Goal: Transaction & Acquisition: Purchase product/service

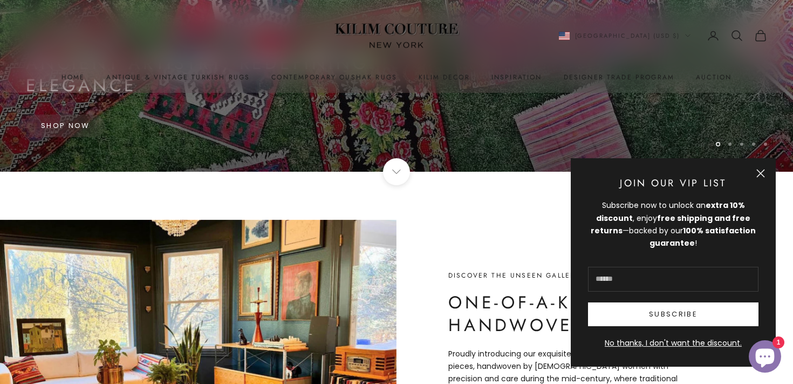
scroll to position [214, 0]
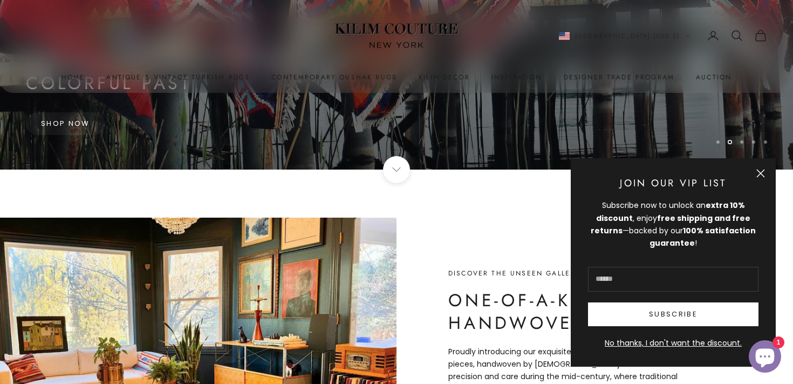
click at [760, 174] on button "Close" at bounding box center [760, 173] width 9 height 9
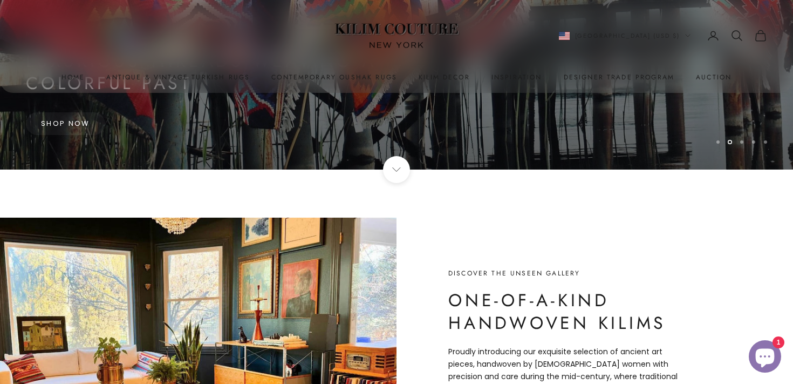
scroll to position [0, 0]
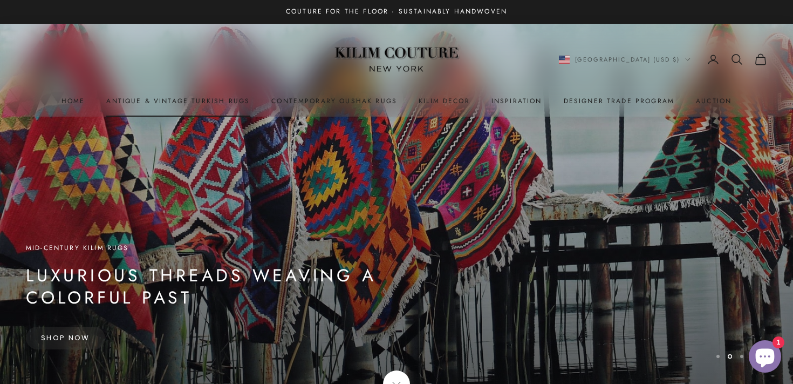
click at [192, 102] on link "Antique & Vintage Turkish Rugs" at bounding box center [177, 100] width 143 height 11
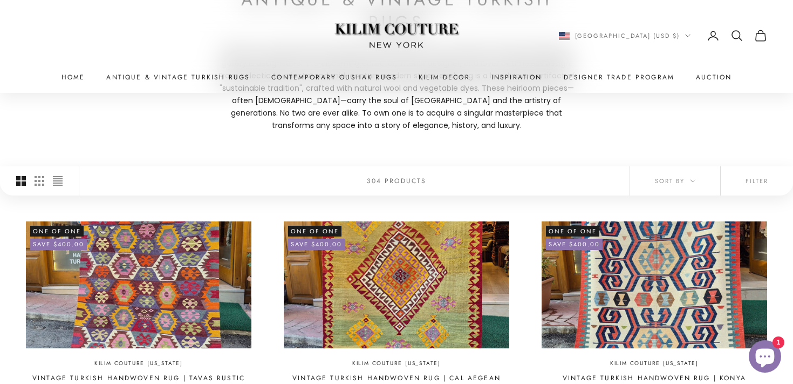
scroll to position [154, 0]
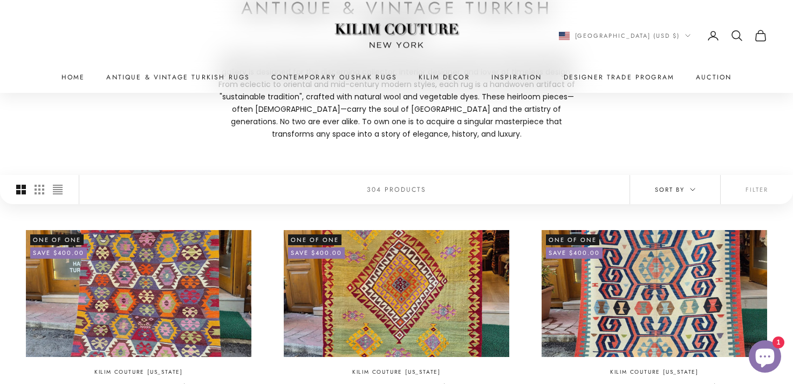
click at [684, 193] on span "Sort by" at bounding box center [675, 189] width 40 height 10
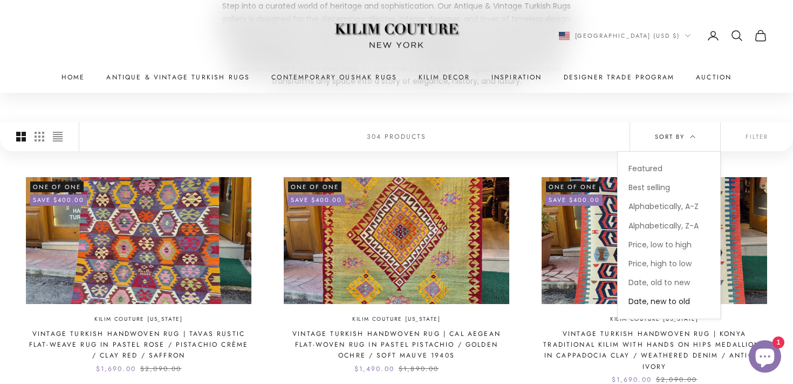
scroll to position [208, 0]
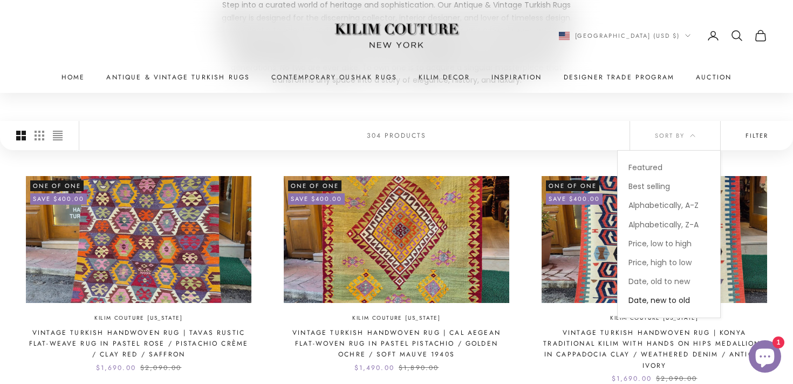
click at [750, 136] on button "Filter" at bounding box center [757, 135] width 72 height 29
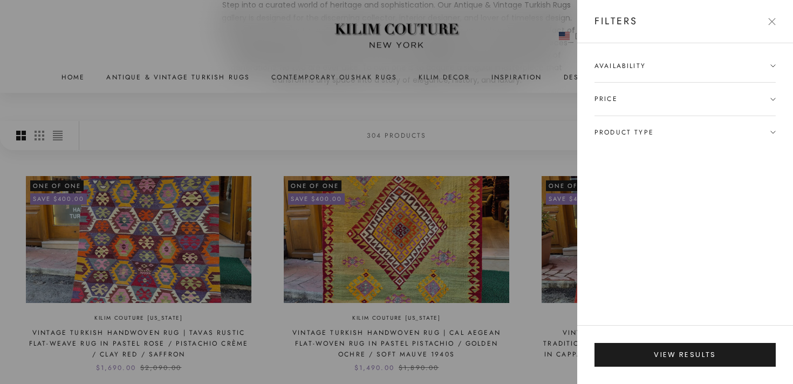
click at [725, 136] on span "Product type" at bounding box center [684, 132] width 181 height 32
click at [655, 153] on label "Gallery, Runner & Oversized Rugs (56)" at bounding box center [665, 152] width 142 height 12
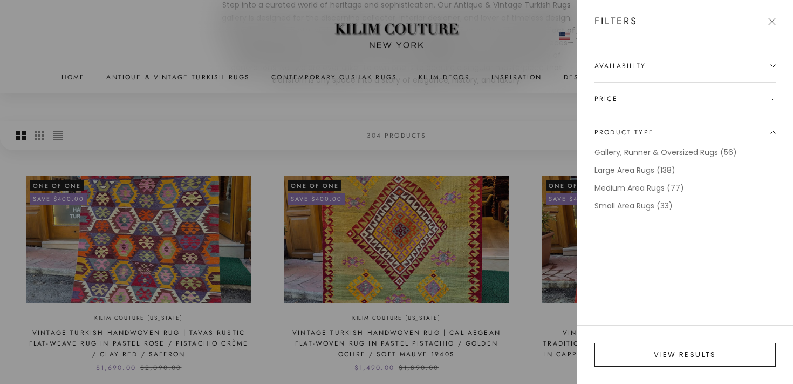
click at [651, 358] on button "View results" at bounding box center [684, 355] width 181 height 24
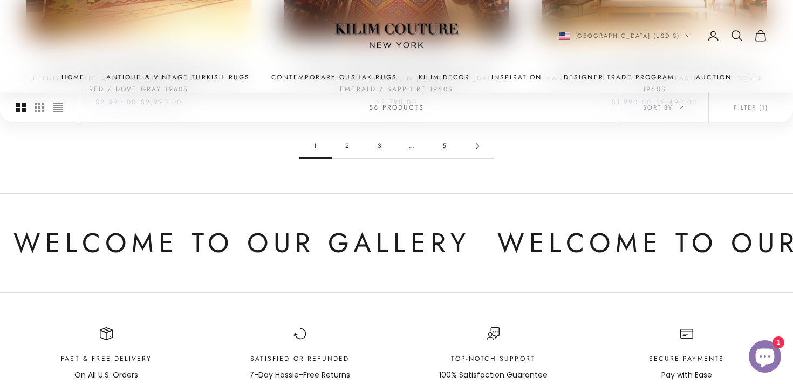
scroll to position [1227, 0]
click at [348, 148] on link "2" at bounding box center [348, 147] width 32 height 24
